Goal: Navigation & Orientation: Find specific page/section

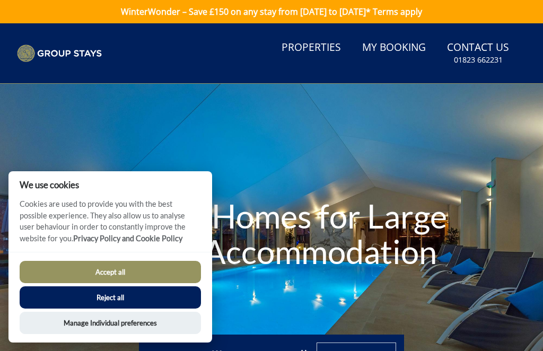
click at [121, 275] on button "Accept all" at bounding box center [110, 272] width 181 height 22
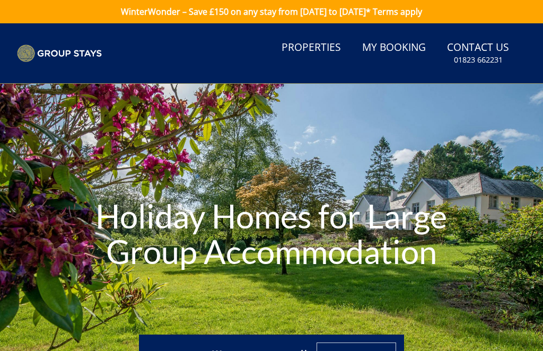
click at [308, 55] on link "Properties" at bounding box center [311, 48] width 68 height 24
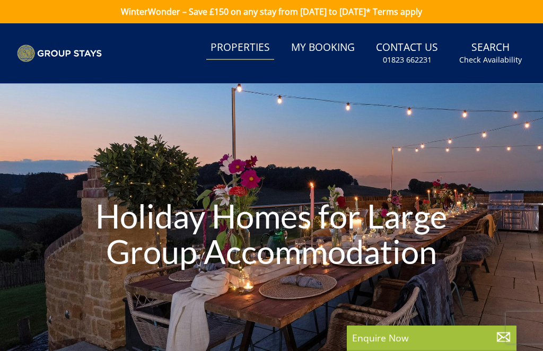
click at [244, 46] on link "Properties" at bounding box center [240, 48] width 68 height 24
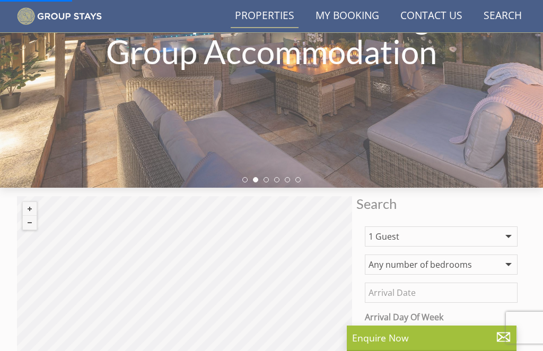
scroll to position [175, 0]
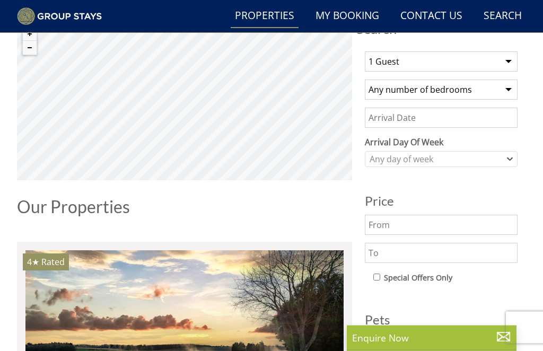
scroll to position [222, 0]
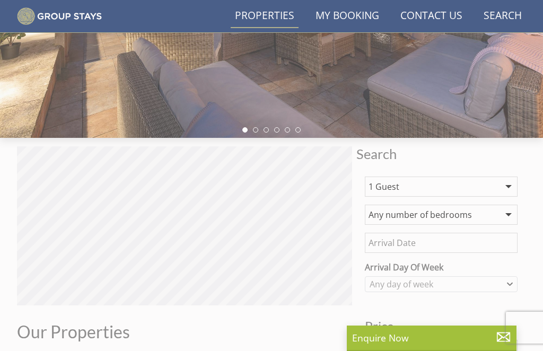
scroll to position [175, 0]
